Goal: Check status: Check status

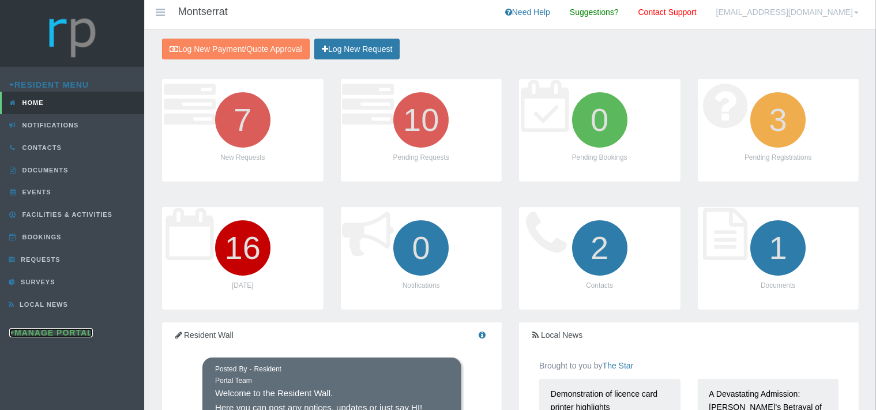
click at [71, 330] on link "Manage Portal" at bounding box center [51, 332] width 84 height 9
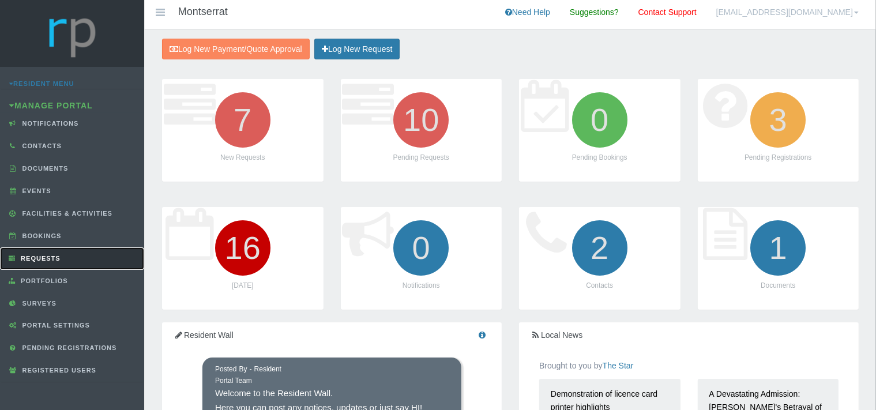
click at [70, 253] on link "Requests" at bounding box center [72, 259] width 144 height 23
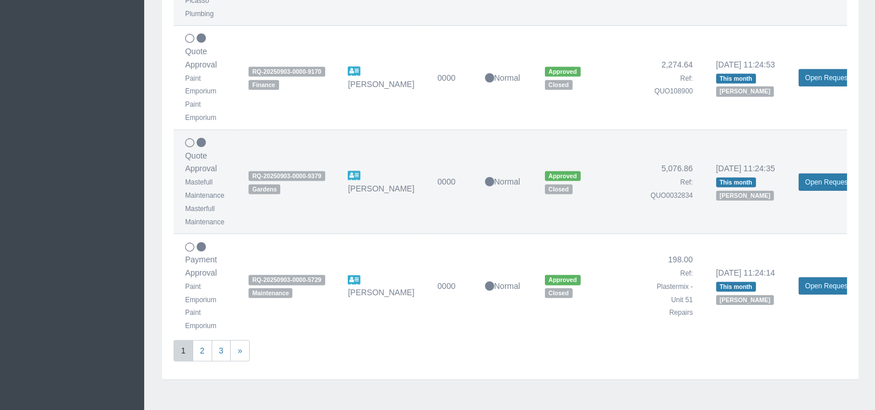
scroll to position [1017, 0]
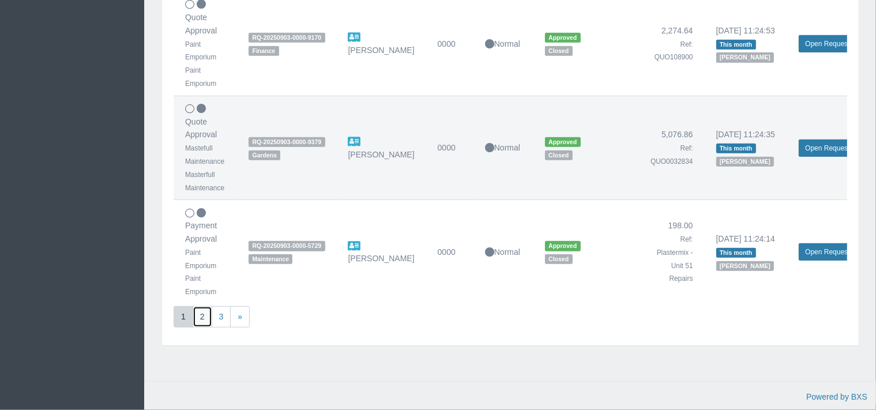
click at [200, 306] on link "2" at bounding box center [203, 316] width 20 height 21
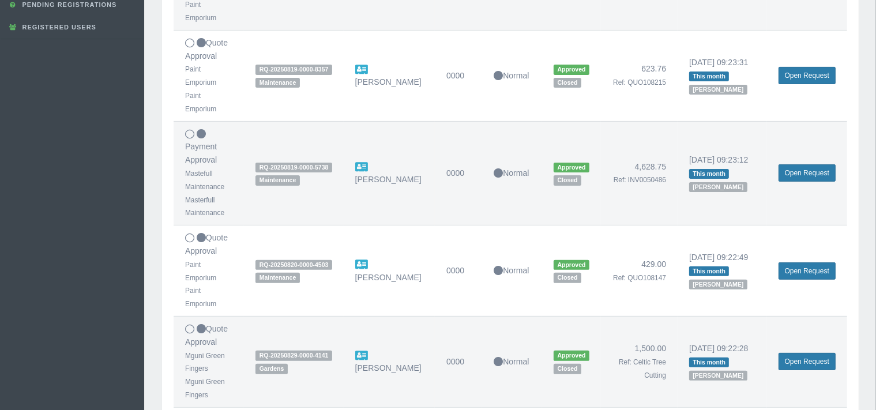
scroll to position [365, 0]
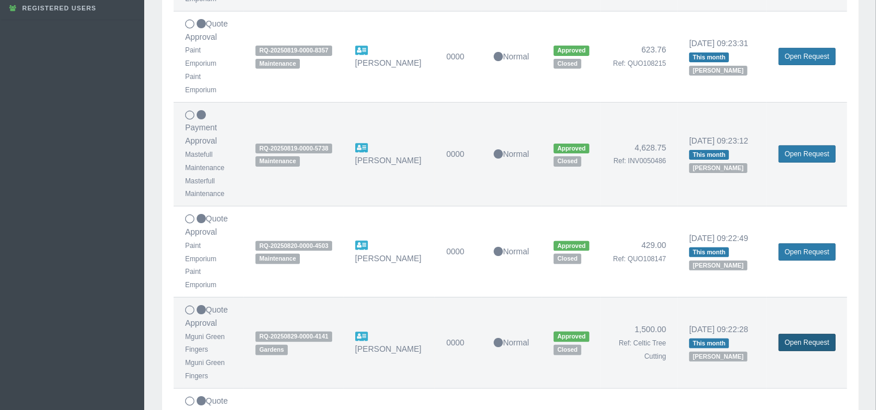
click at [788, 334] on link "Open Request" at bounding box center [807, 342] width 57 height 17
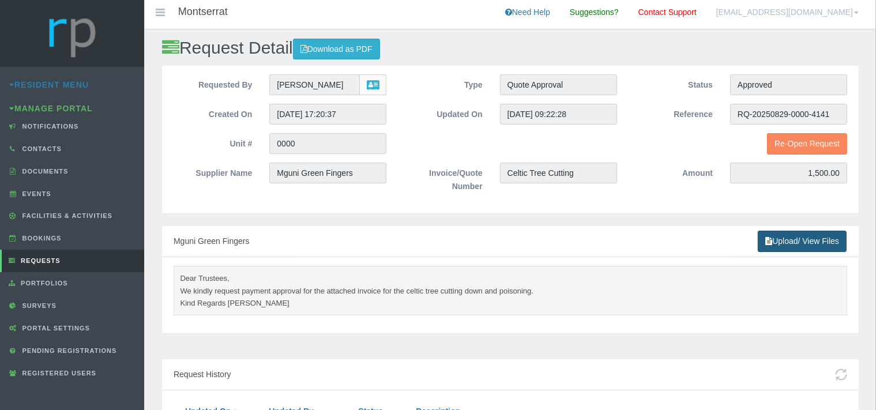
click at [813, 239] on link "Upload/ View Files" at bounding box center [802, 241] width 89 height 21
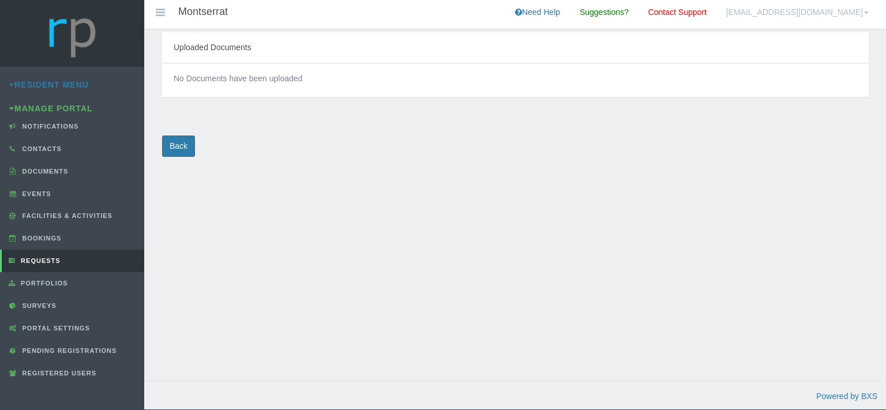
click at [233, 51] on div "Uploaded Documents" at bounding box center [515, 47] width 707 height 31
click at [188, 151] on link "Back" at bounding box center [178, 146] width 33 height 21
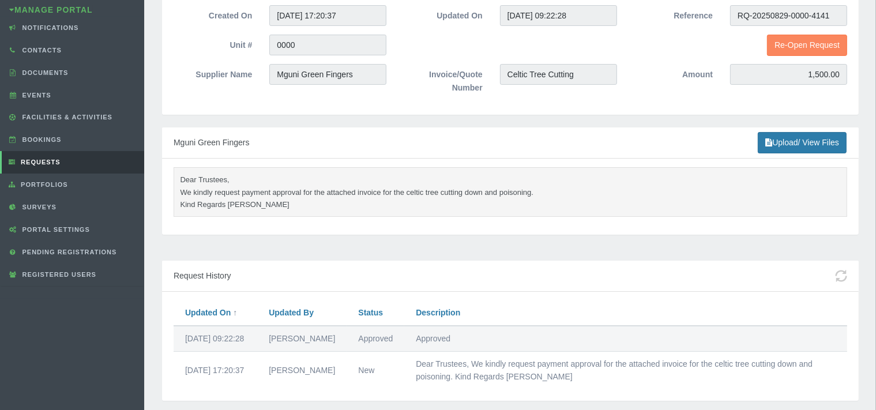
scroll to position [122, 0]
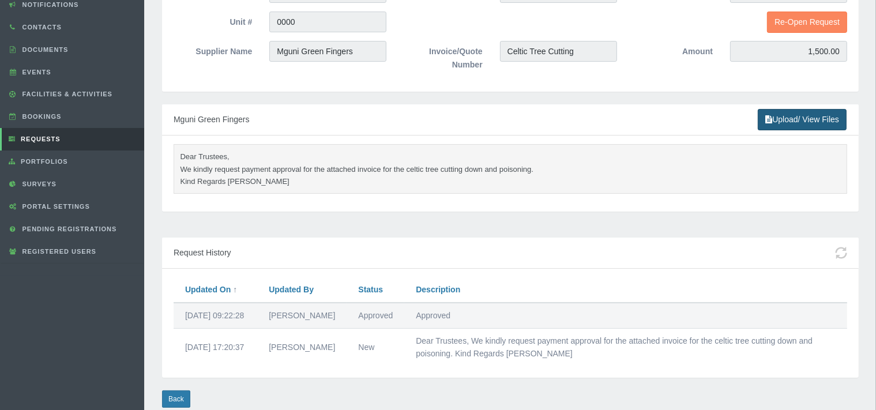
click at [815, 118] on link "Upload/ View Files" at bounding box center [802, 119] width 89 height 21
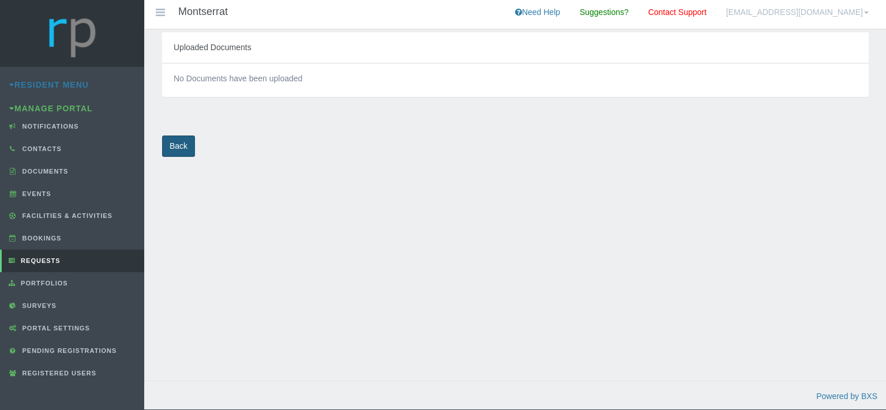
click at [171, 151] on link "Back" at bounding box center [178, 146] width 33 height 21
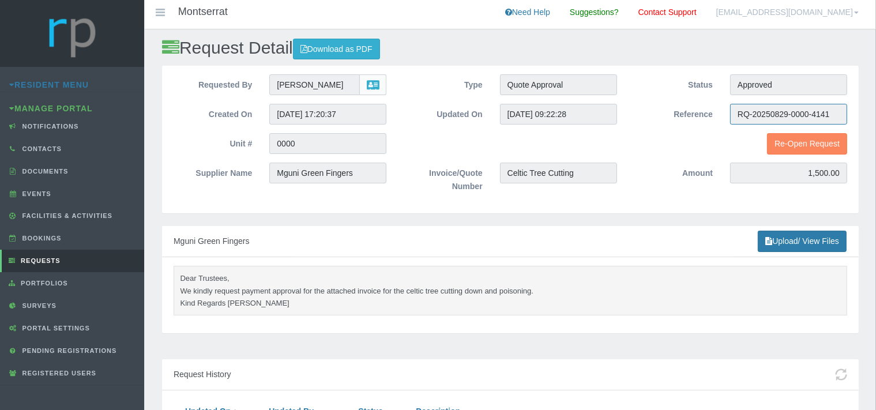
drag, startPoint x: 837, startPoint y: 113, endPoint x: 735, endPoint y: 121, distance: 101.9
click at [735, 121] on input "RQ-20250829-0000-4141" at bounding box center [788, 114] width 117 height 21
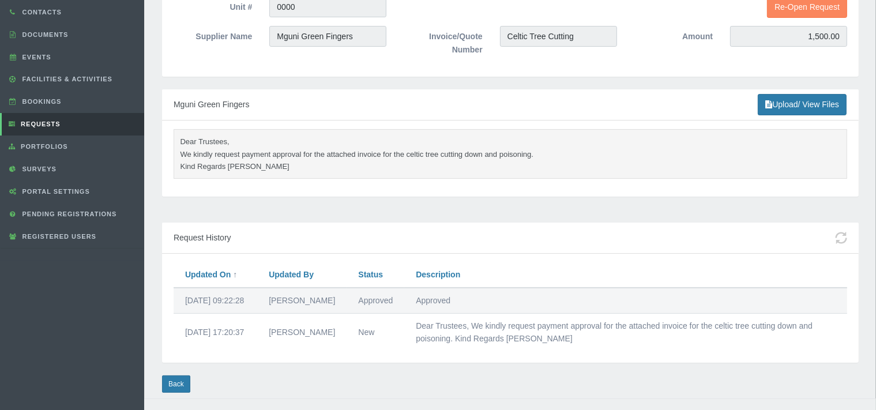
scroll to position [166, 0]
